Goal: Transaction & Acquisition: Purchase product/service

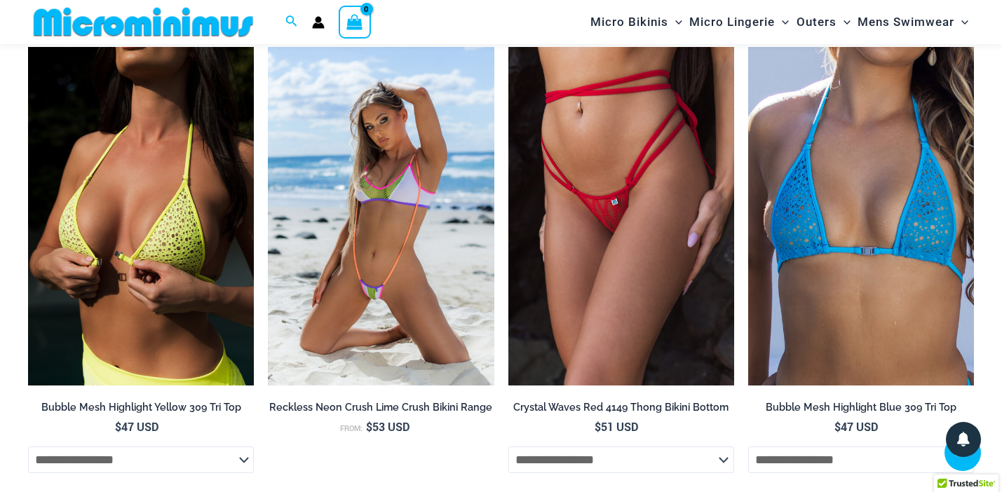
scroll to position [1555, 0]
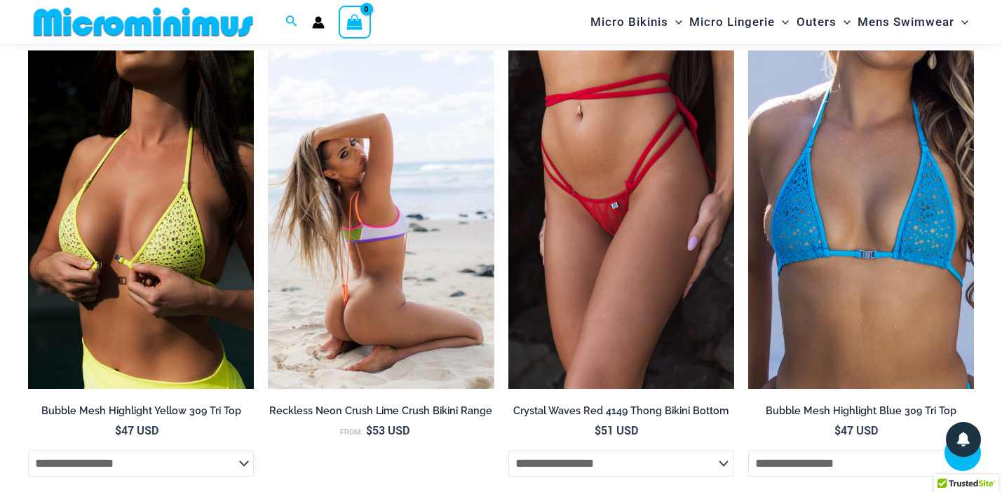
click at [421, 196] on img at bounding box center [381, 219] width 226 height 339
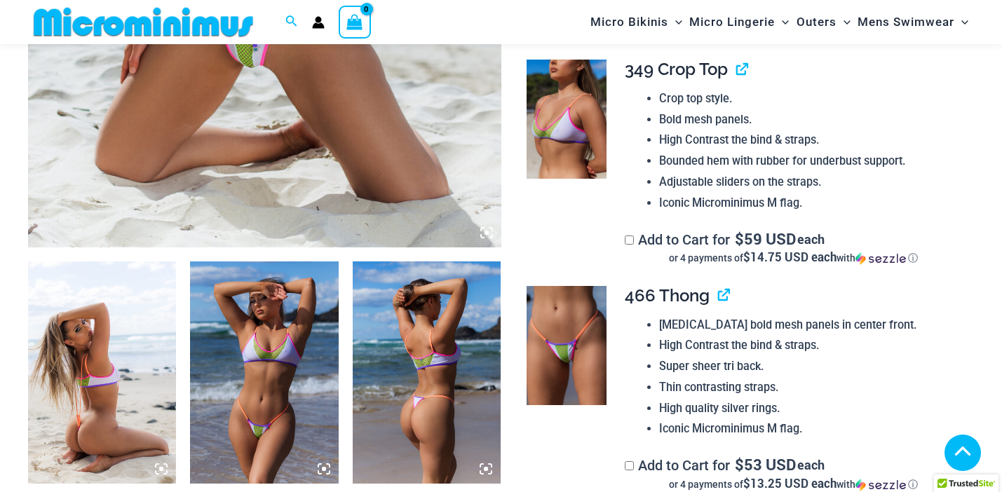
scroll to position [550, 0]
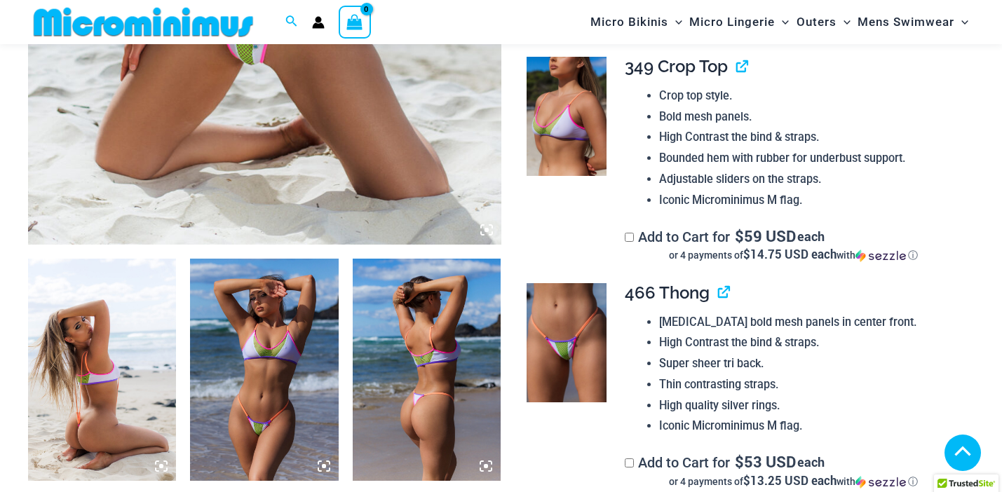
click at [487, 231] on icon at bounding box center [486, 230] width 4 height 4
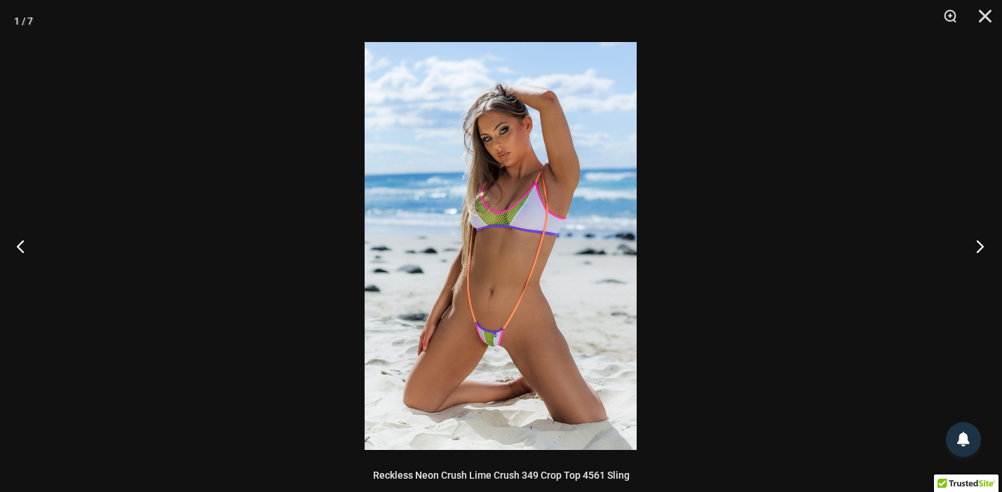
click at [981, 251] on button "Next" at bounding box center [975, 246] width 53 height 70
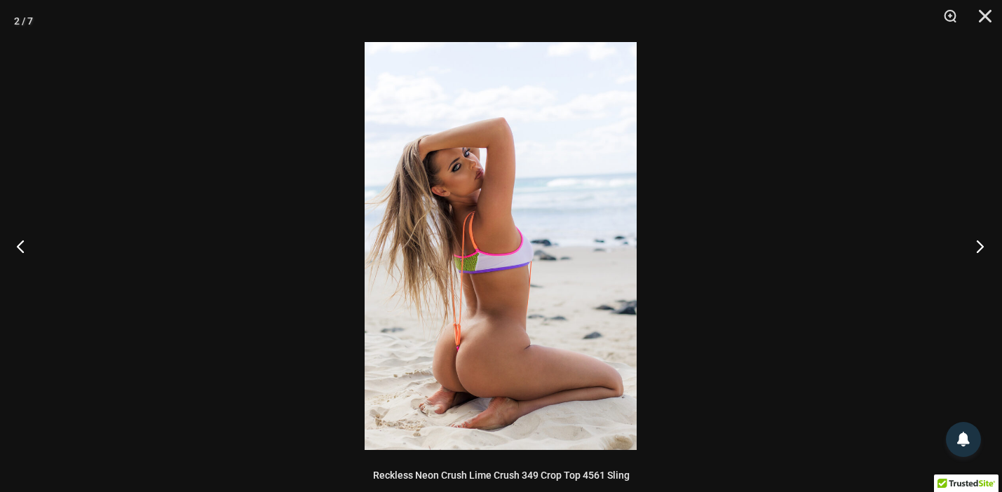
click at [981, 251] on button "Next" at bounding box center [975, 246] width 53 height 70
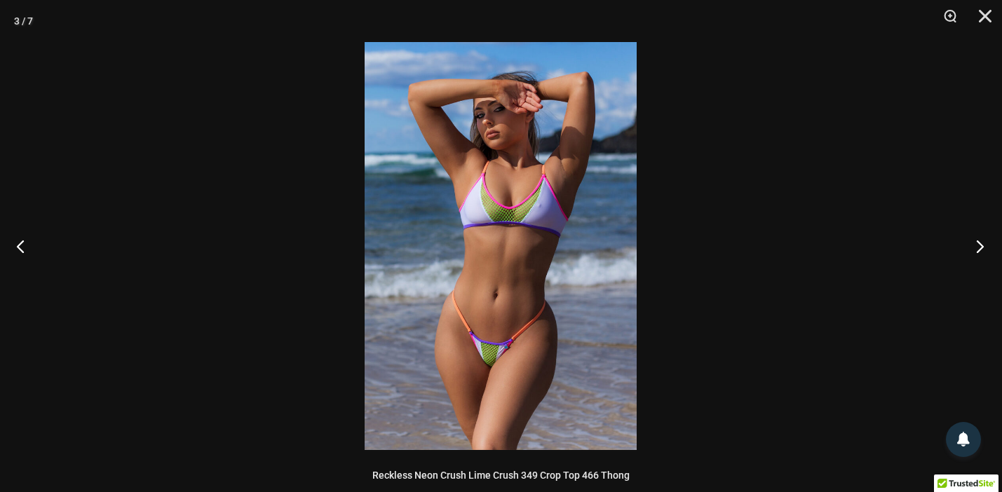
click at [981, 251] on button "Next" at bounding box center [975, 246] width 53 height 70
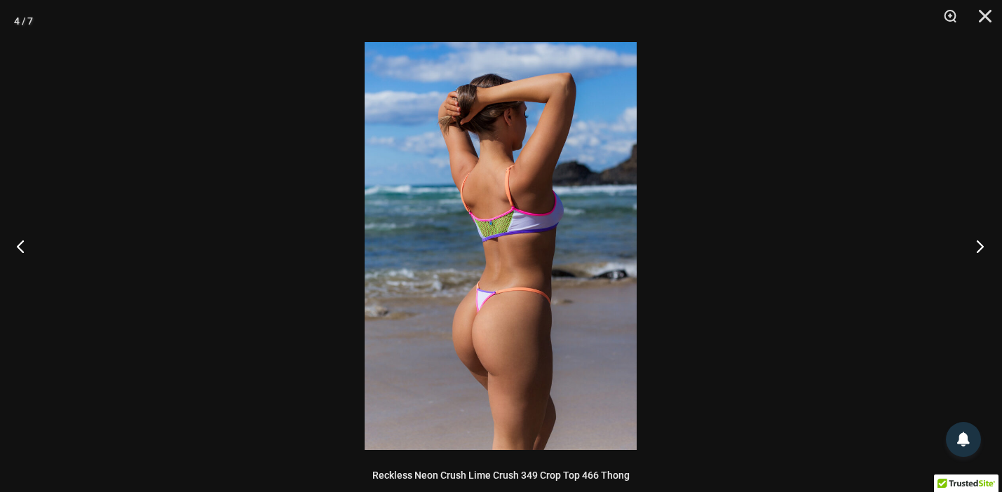
click at [981, 251] on button "Next" at bounding box center [975, 246] width 53 height 70
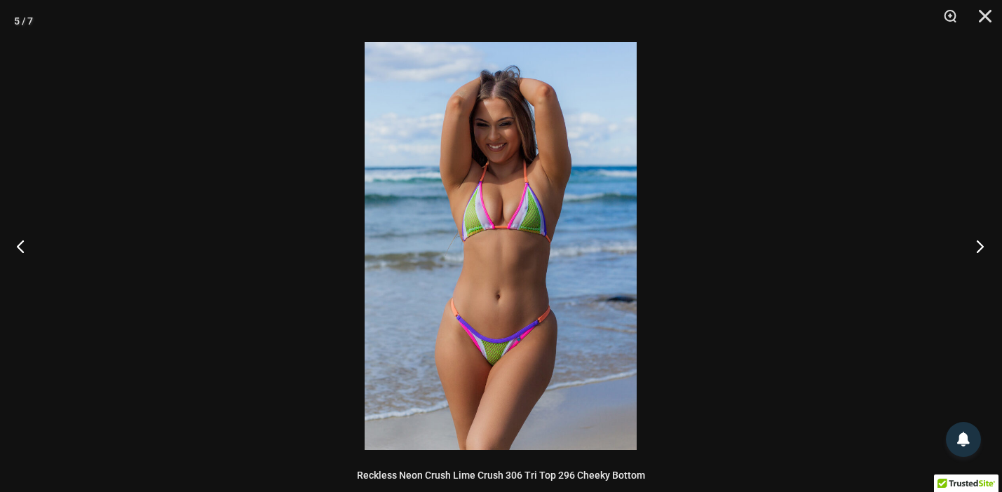
click at [974, 243] on button "Next" at bounding box center [975, 246] width 53 height 70
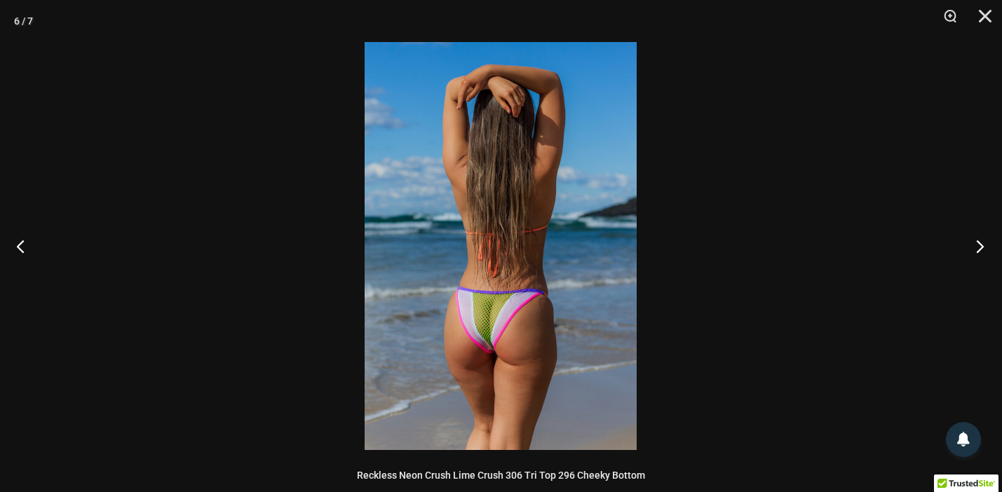
click at [974, 243] on button "Next" at bounding box center [975, 246] width 53 height 70
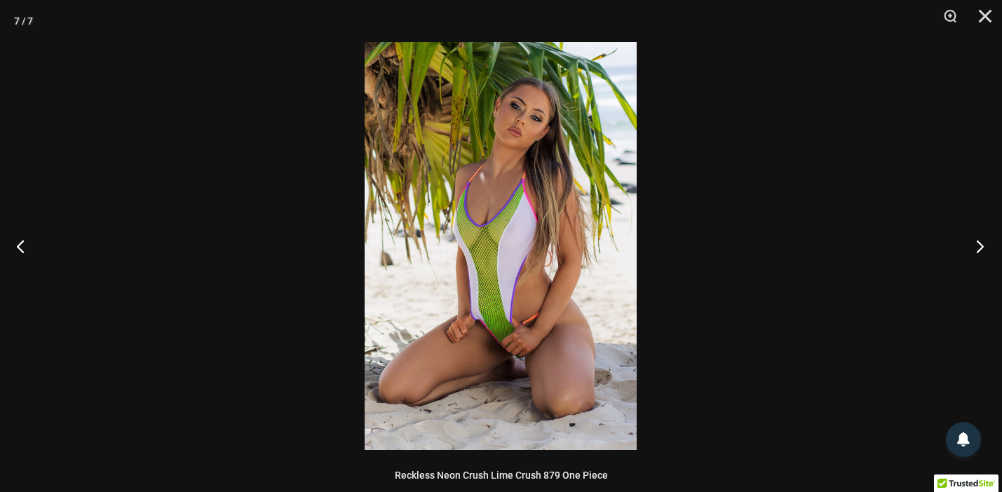
click at [974, 243] on button "Next" at bounding box center [975, 246] width 53 height 70
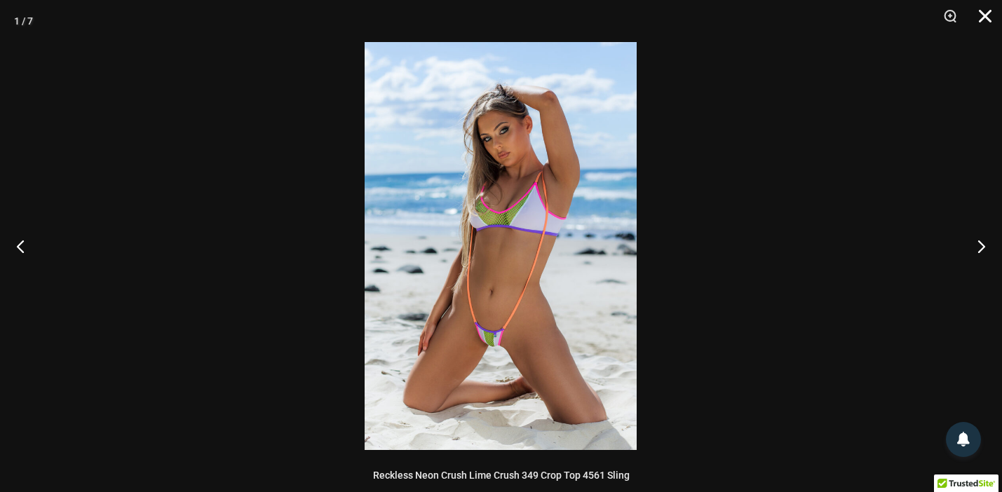
click at [988, 22] on button "Close" at bounding box center [979, 21] width 35 height 42
